Goal: Information Seeking & Learning: Learn about a topic

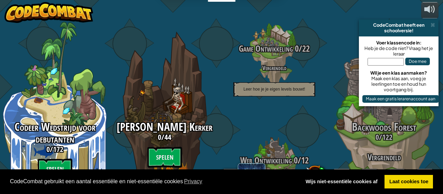
select select "nl-[GEOGRAPHIC_DATA]"
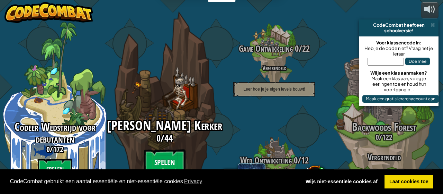
click at [176, 149] on btn "Spelen" at bounding box center [165, 161] width 42 height 25
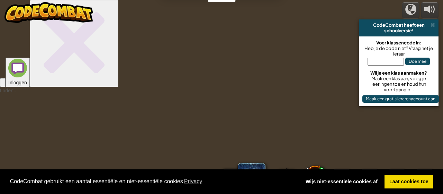
select select "nl-[GEOGRAPHIC_DATA]"
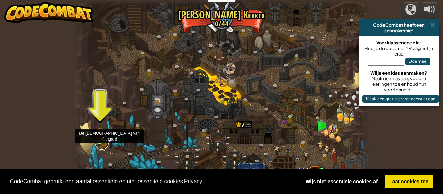
click at [101, 145] on link at bounding box center [102, 142] width 14 height 14
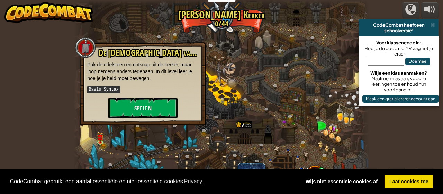
click at [152, 95] on div "De [DEMOGRAPHIC_DATA] van Kithgard Pak de edelsteen en ontsnap uit de kerker, m…" at bounding box center [142, 83] width 111 height 70
click at [147, 101] on button "Spelen" at bounding box center [142, 107] width 69 height 21
